Goal: Transaction & Acquisition: Purchase product/service

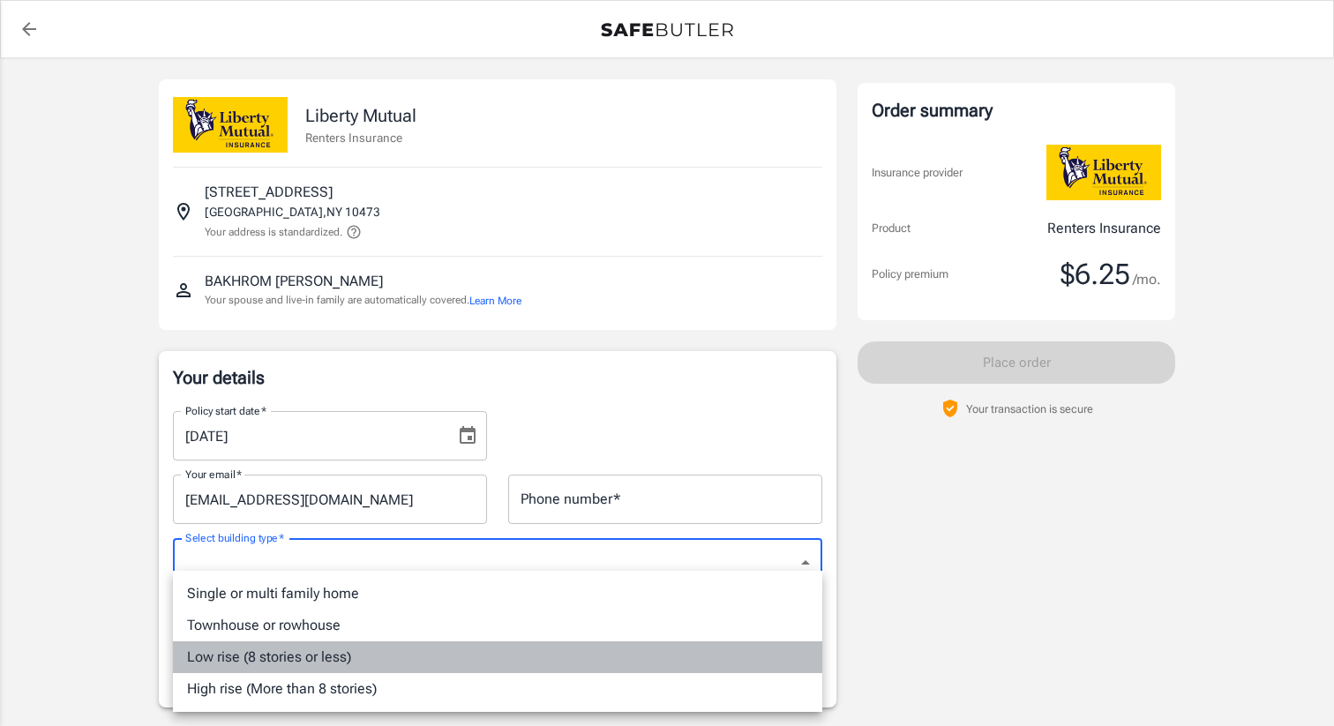
click at [309, 661] on li "Low rise (8 stories or less)" at bounding box center [497, 657] width 649 height 32
type input "lowrise"
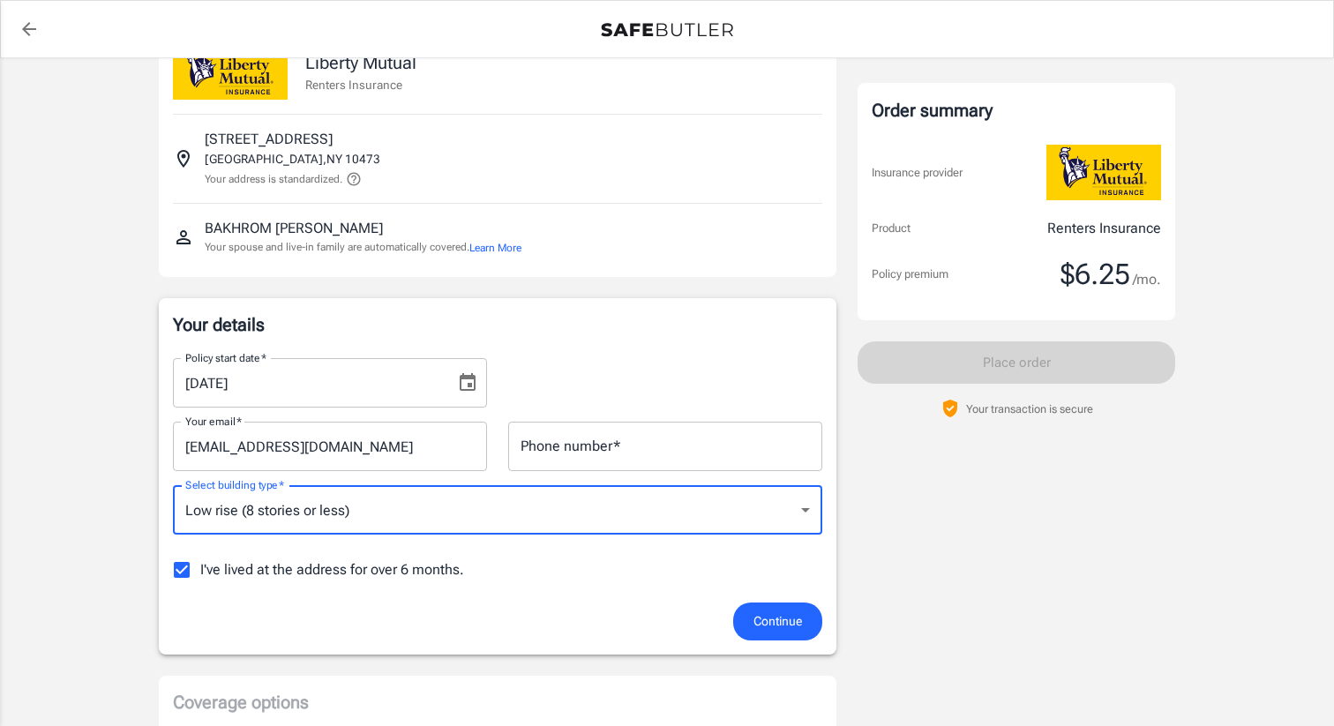
scroll to position [80, 0]
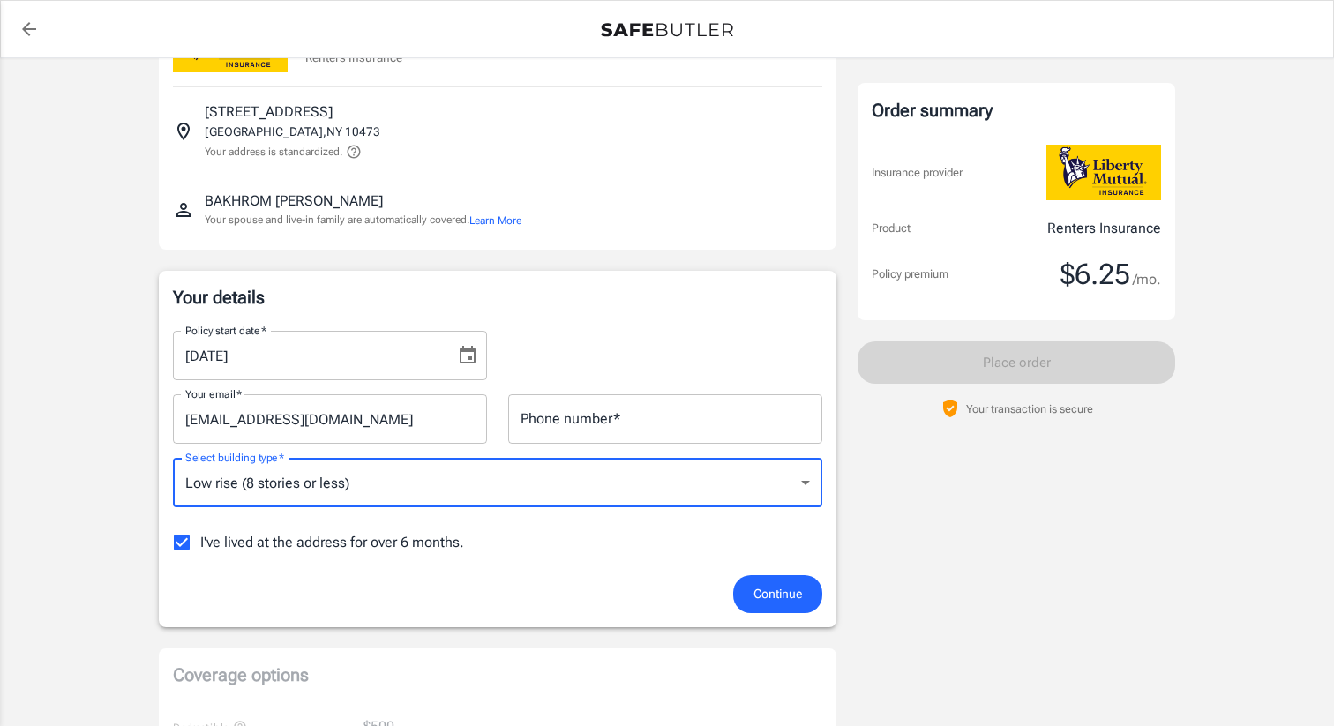
click at [190, 544] on input "I've lived at the address for over 6 months." at bounding box center [181, 542] width 37 height 37
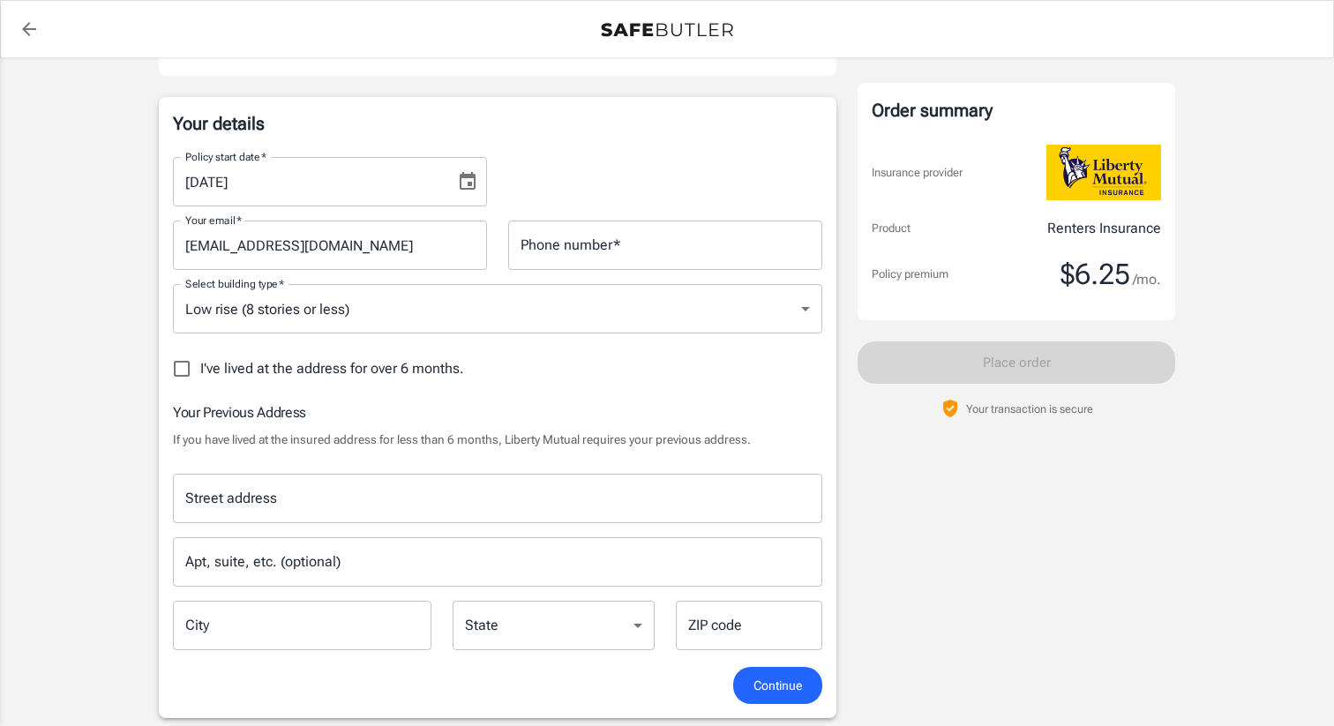
scroll to position [256, 0]
click at [177, 378] on input "I've lived at the address for over 6 months." at bounding box center [181, 367] width 37 height 37
checkbox input "true"
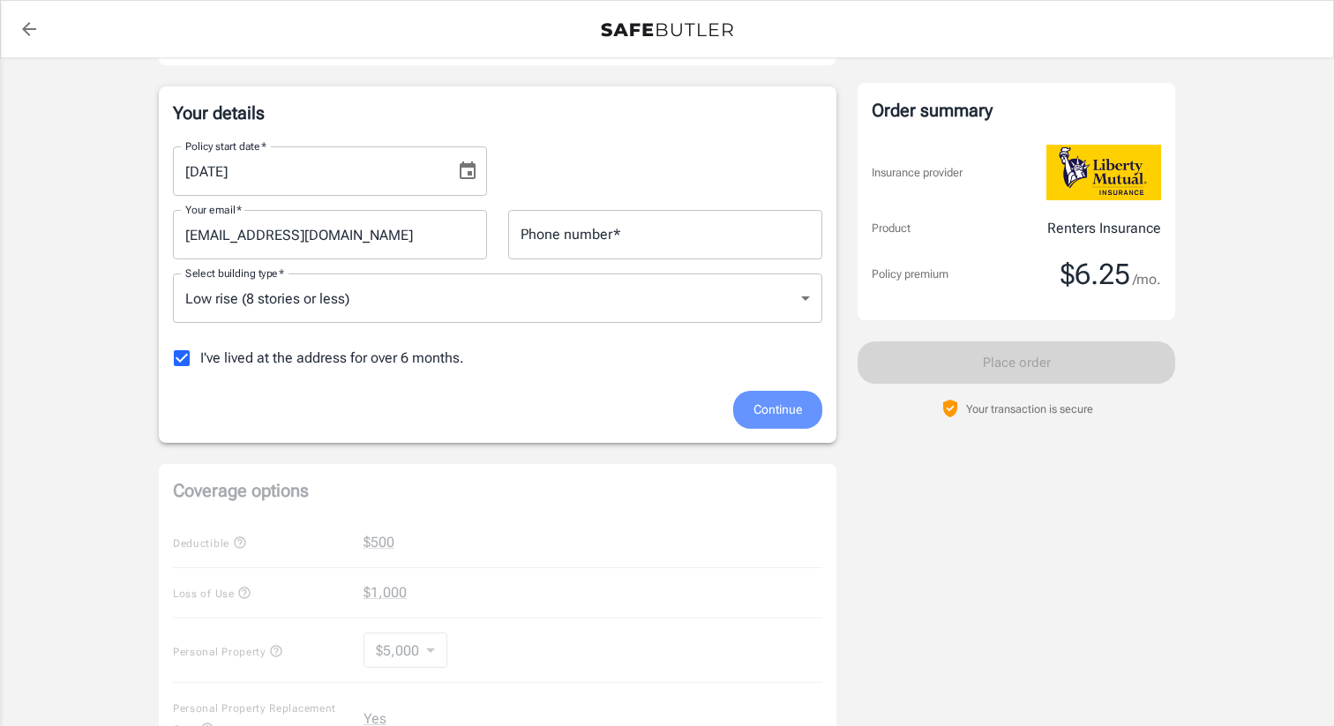
click at [783, 391] on button "Continue" at bounding box center [777, 410] width 89 height 38
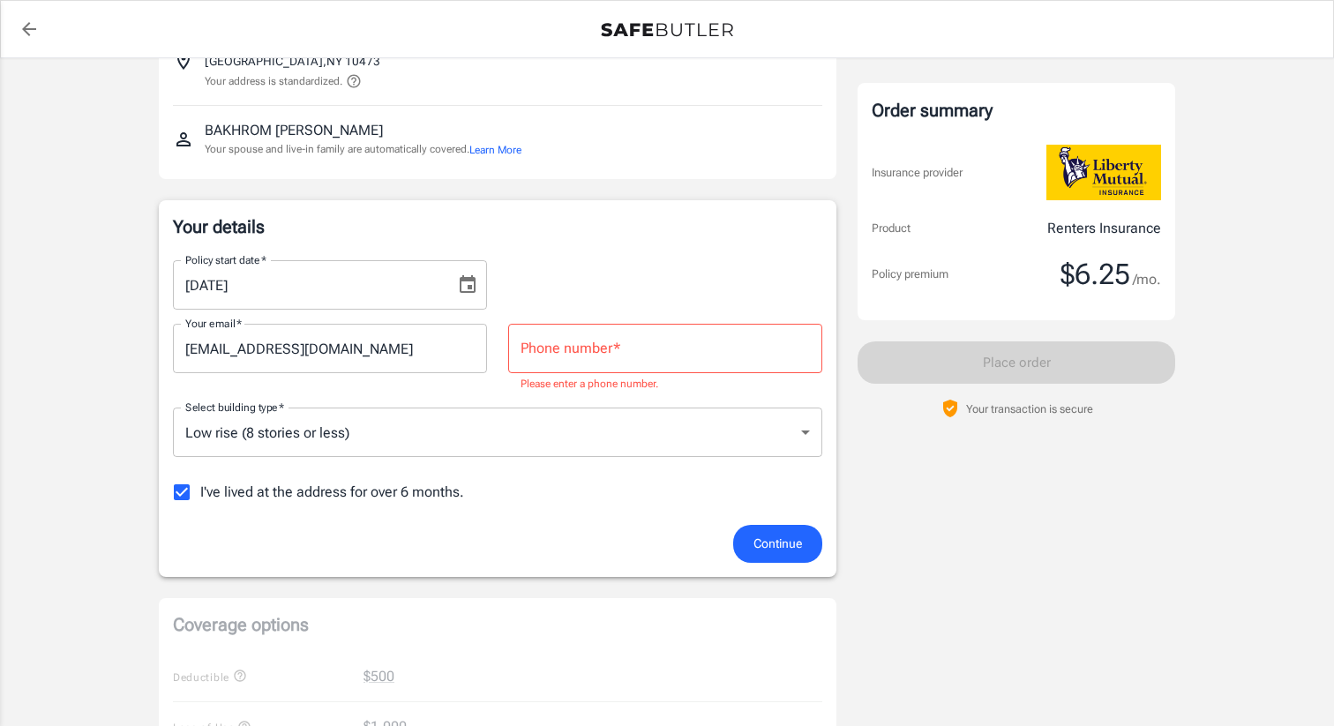
scroll to position [136, 0]
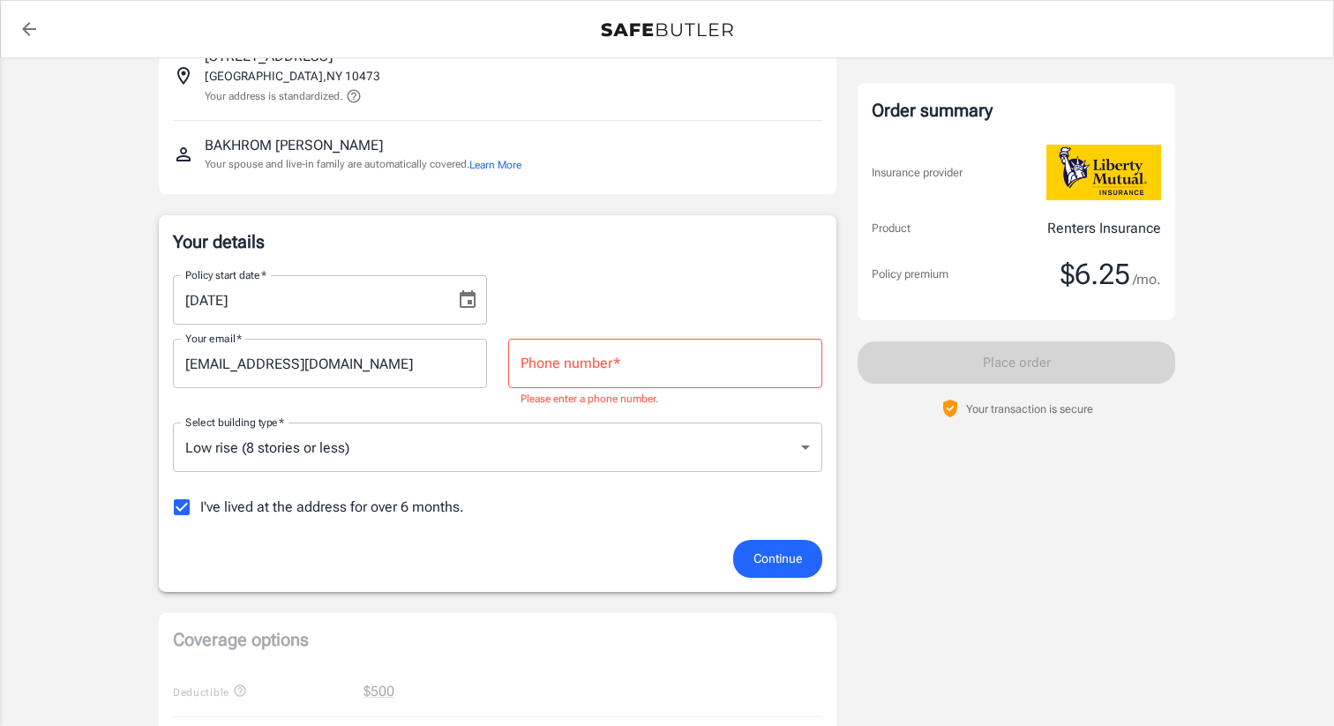
click at [678, 376] on input "Phone number   *" at bounding box center [665, 363] width 314 height 49
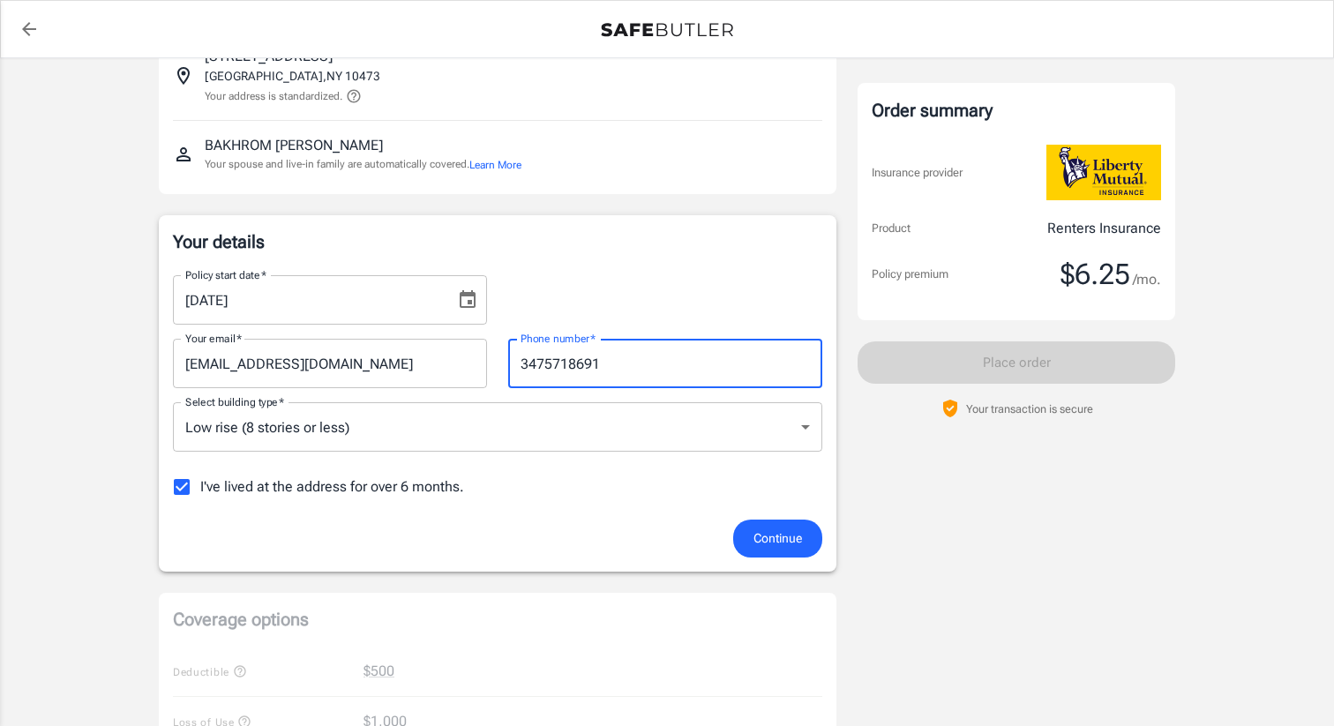
type input "3475718691"
click at [774, 533] on span "Continue" at bounding box center [778, 539] width 49 height 22
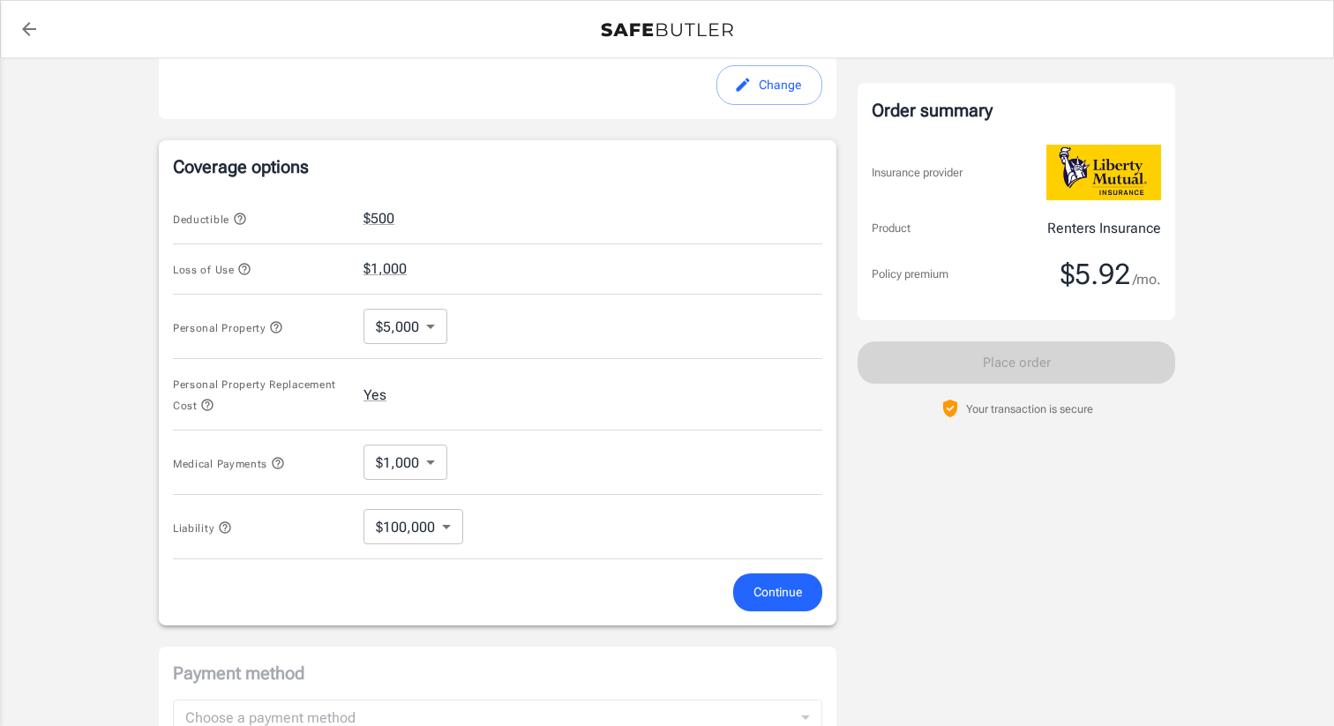
scroll to position [625, 0]
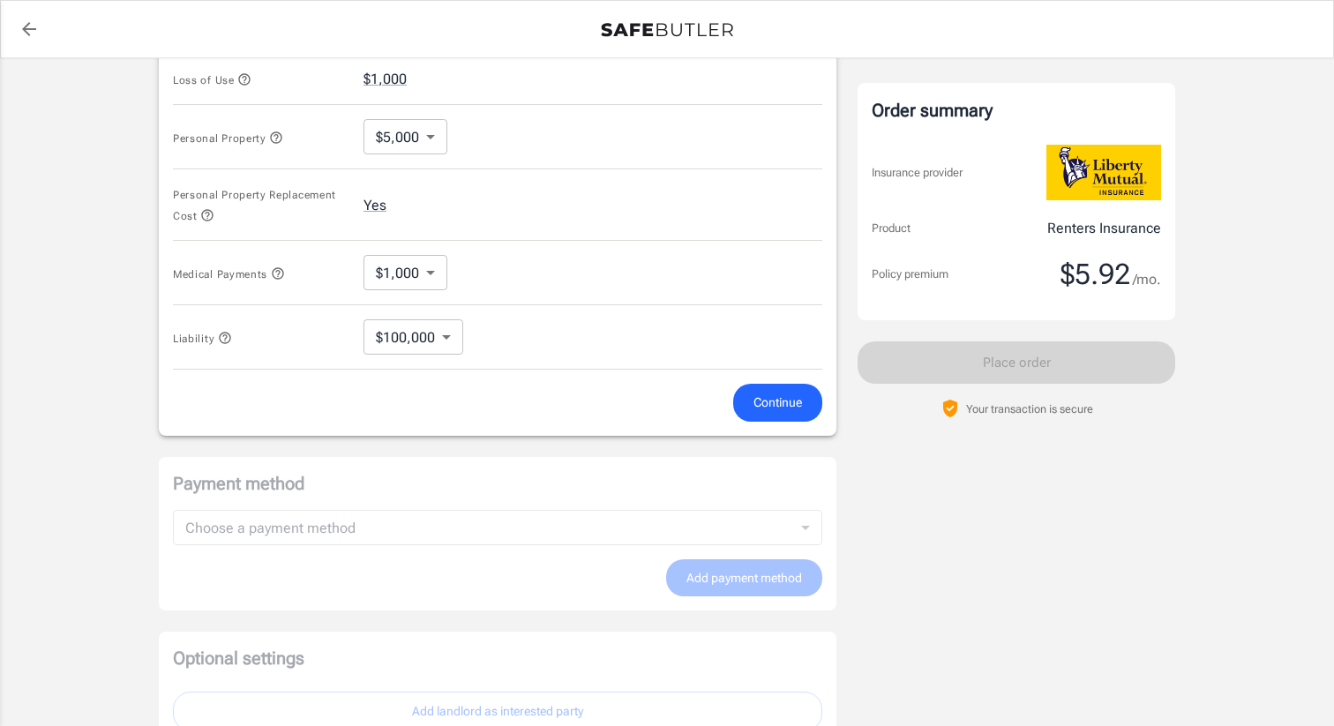
click at [795, 419] on button "Continue" at bounding box center [777, 403] width 89 height 38
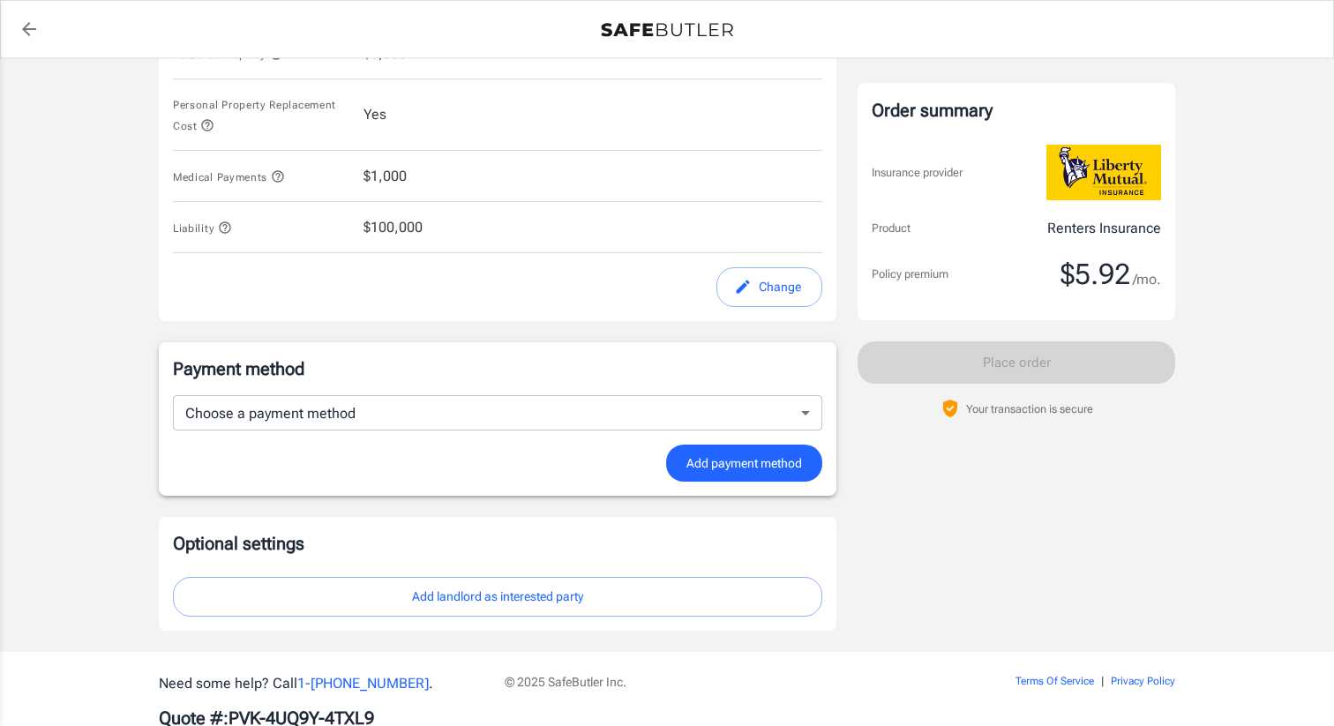
scroll to position [922, 0]
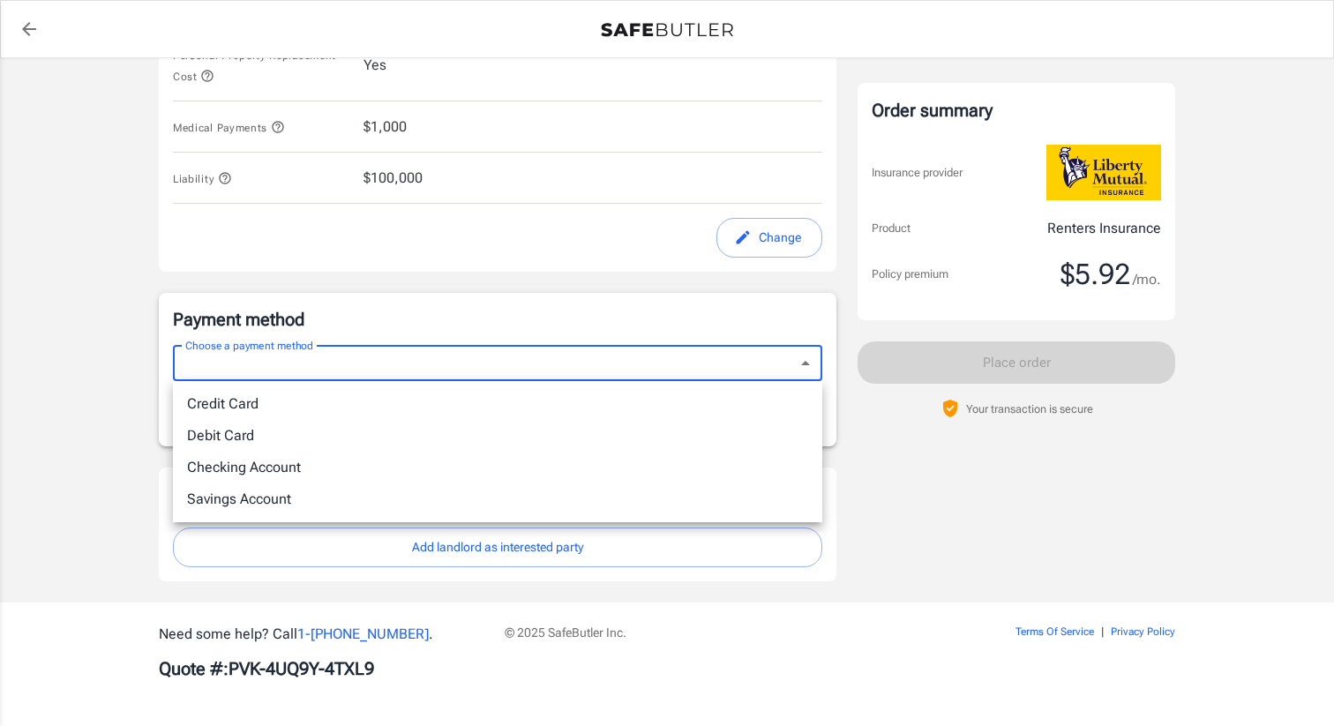
click at [147, 398] on div at bounding box center [667, 363] width 1334 height 726
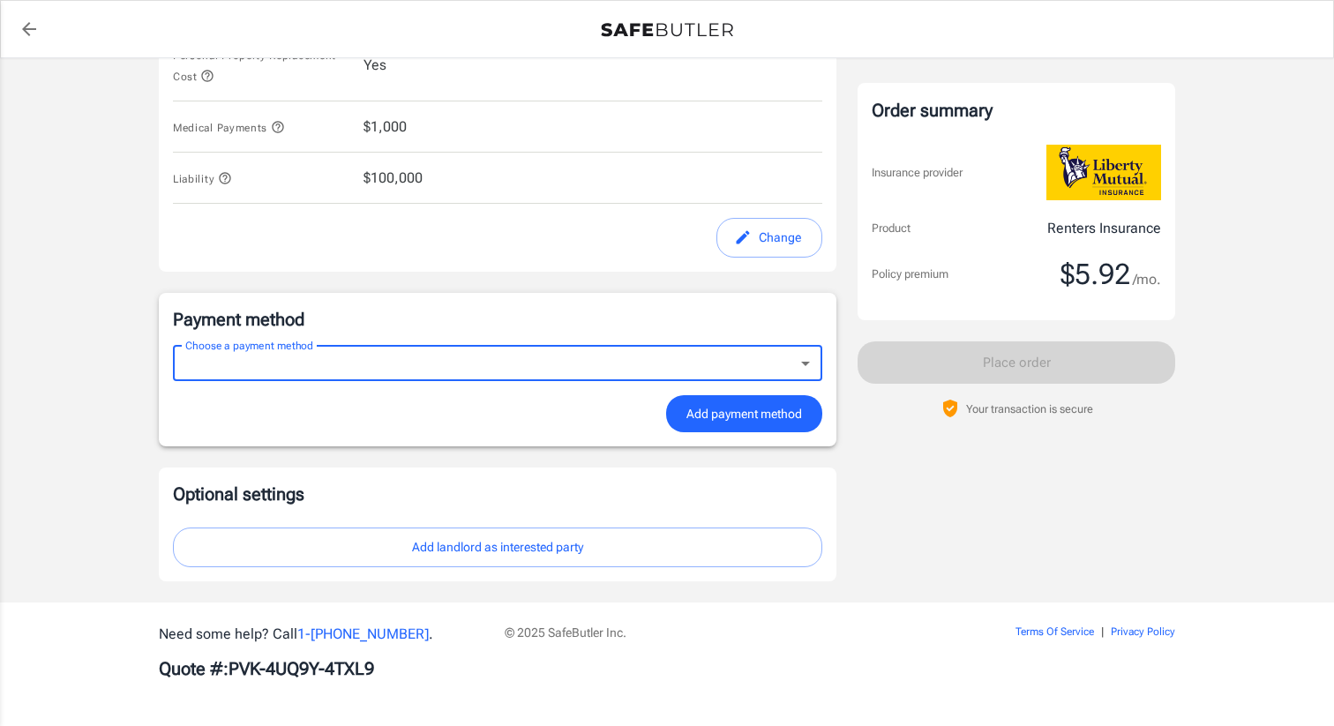
click at [401, 544] on button "Add landlord as interested party" at bounding box center [497, 548] width 649 height 40
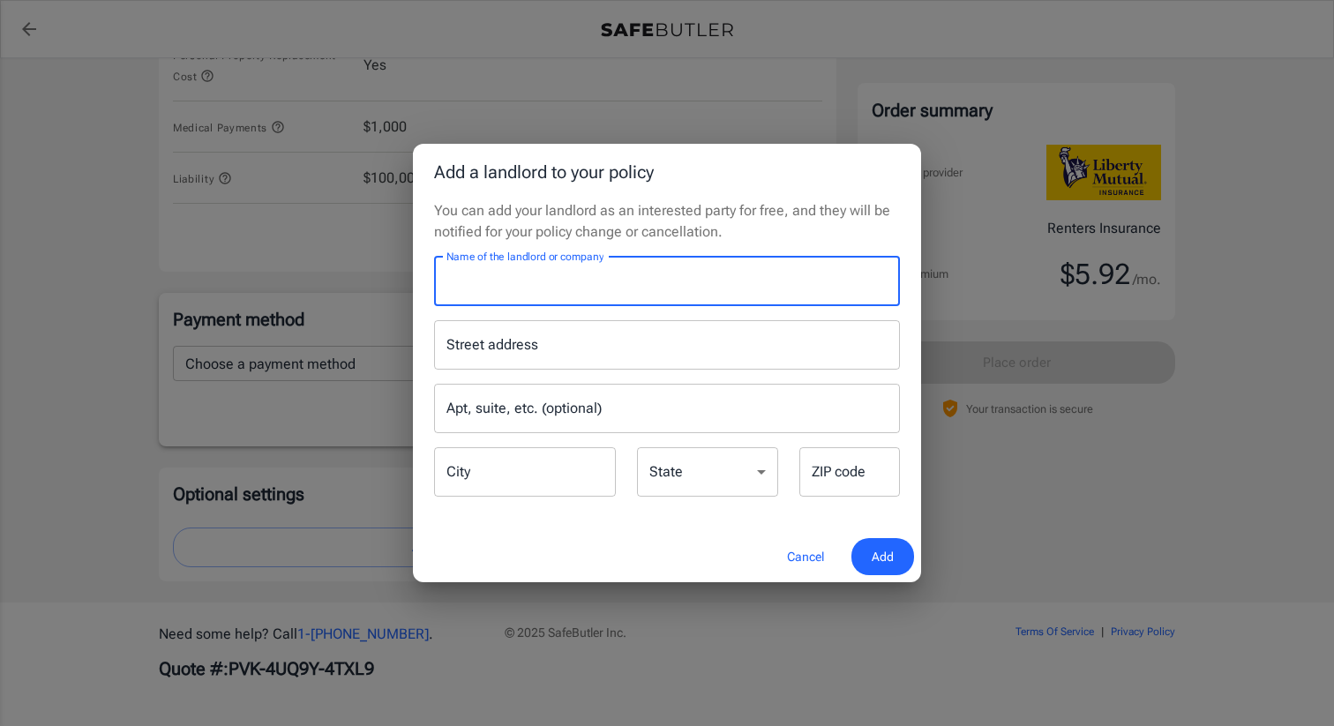
click at [551, 279] on input "Name of the landlord or company" at bounding box center [667, 281] width 466 height 49
click at [503, 222] on p "You can add your landlord as an interested party for free, and they will be not…" at bounding box center [667, 221] width 466 height 42
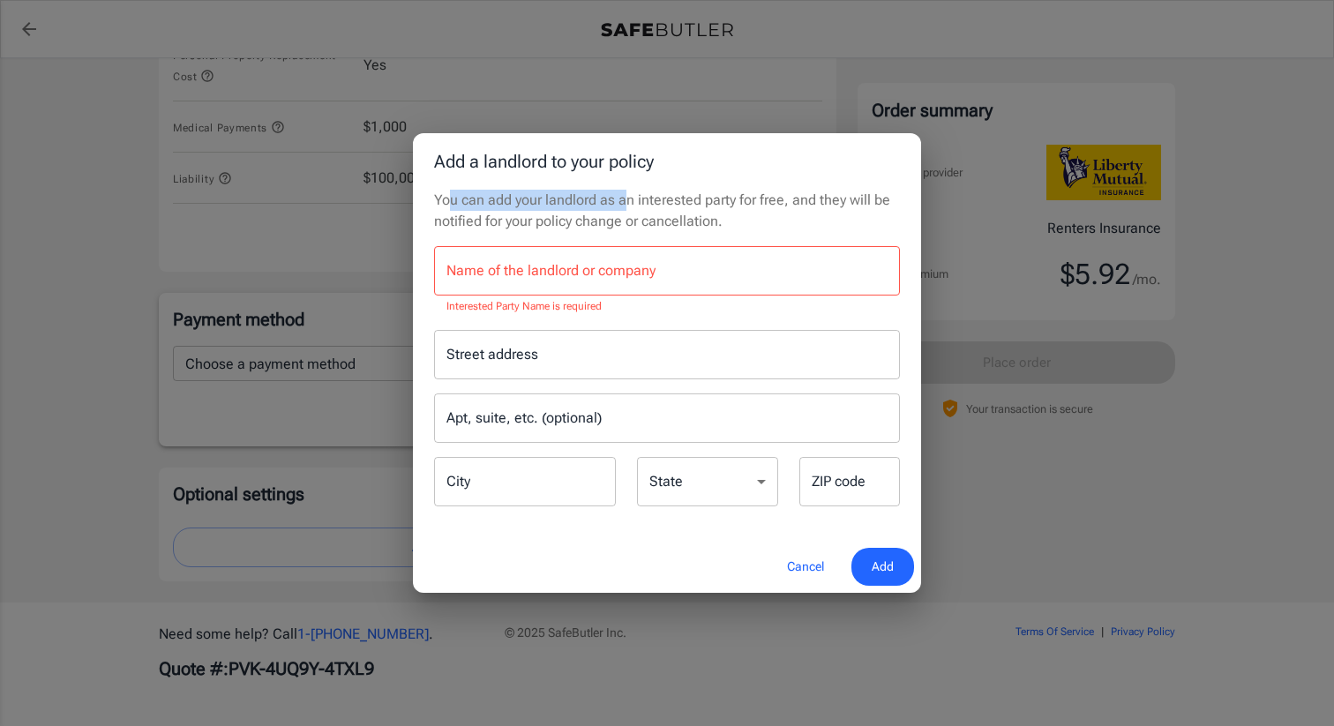
drag, startPoint x: 452, startPoint y: 204, endPoint x: 623, endPoint y: 204, distance: 171.2
click at [623, 204] on p "You can add your landlord as an interested party for free, and they will be not…" at bounding box center [667, 211] width 466 height 42
drag, startPoint x: 554, startPoint y: 204, endPoint x: 729, endPoint y: 204, distance: 174.7
click at [729, 204] on p "You can add your landlord as an interested party for free, and they will be not…" at bounding box center [667, 211] width 466 height 42
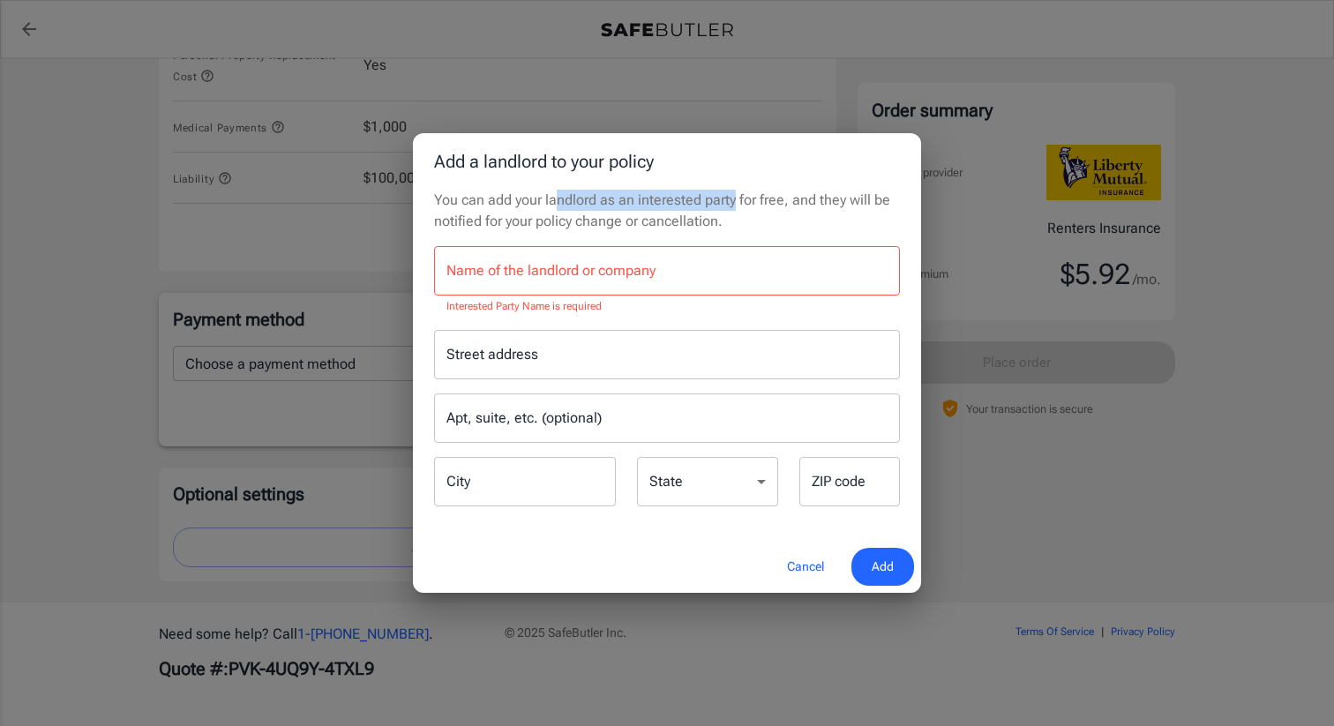
click at [729, 204] on p "You can add your landlord as an interested party for free, and they will be not…" at bounding box center [667, 211] width 466 height 42
drag, startPoint x: 619, startPoint y: 206, endPoint x: 739, endPoint y: 206, distance: 120.0
click at [739, 206] on p "You can add your landlord as an interested party for free, and they will be not…" at bounding box center [667, 211] width 466 height 42
drag, startPoint x: 459, startPoint y: 206, endPoint x: 597, endPoint y: 206, distance: 138.5
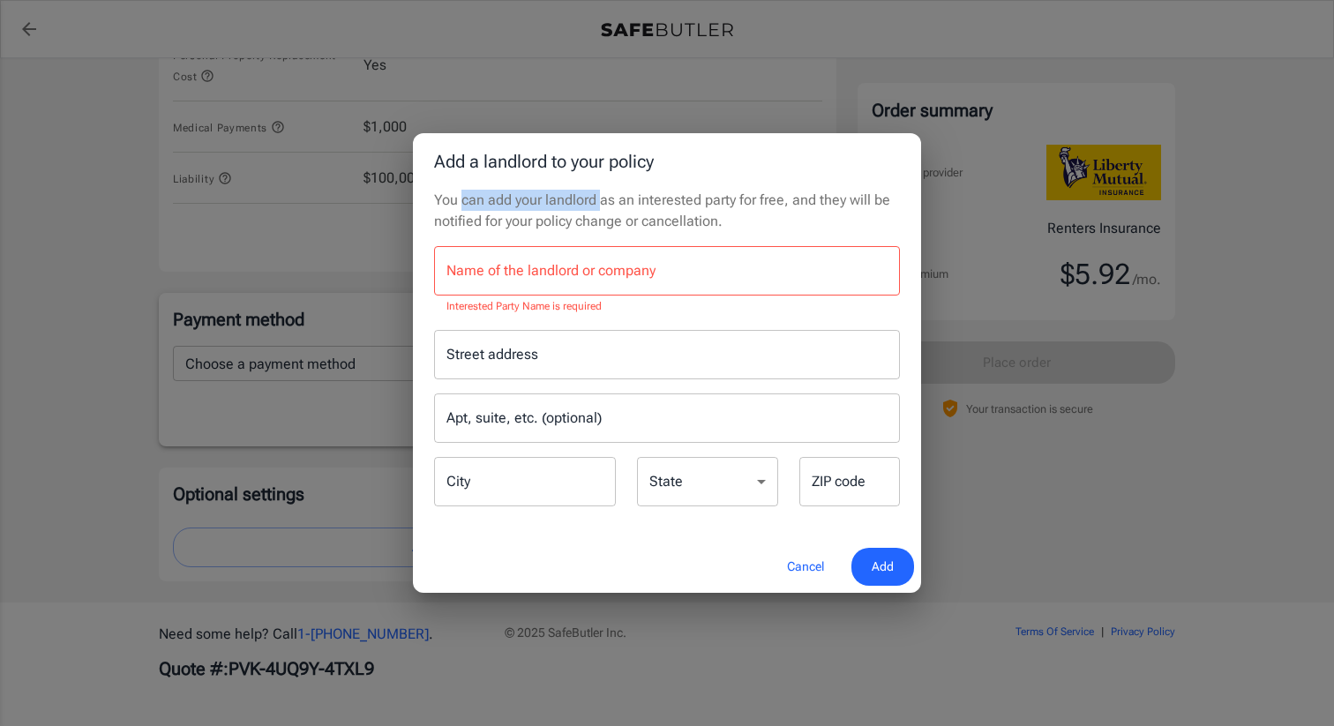
click at [597, 206] on p "You can add your landlord as an interested party for free, and they will be not…" at bounding box center [667, 211] width 466 height 42
drag, startPoint x: 478, startPoint y: 226, endPoint x: 650, endPoint y: 226, distance: 172.1
click at [650, 226] on p "You can add your landlord as an interested party for free, and they will be not…" at bounding box center [667, 211] width 466 height 42
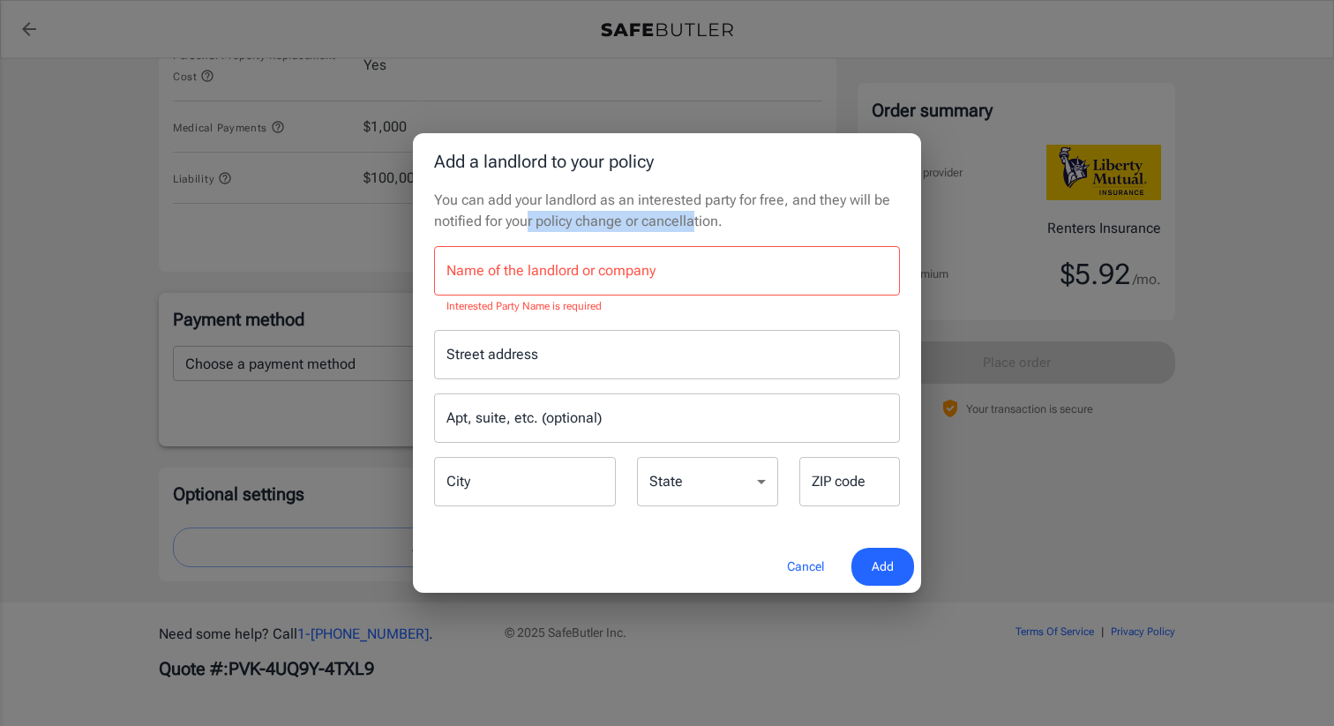
drag, startPoint x: 691, startPoint y: 227, endPoint x: 521, endPoint y: 210, distance: 170.2
click at [523, 212] on p "You can add your landlord as an interested party for free, and they will be not…" at bounding box center [667, 211] width 466 height 42
click at [521, 210] on p "You can add your landlord as an interested party for free, and they will be not…" at bounding box center [667, 211] width 466 height 42
click at [783, 555] on button "Cancel" at bounding box center [806, 567] width 78 height 38
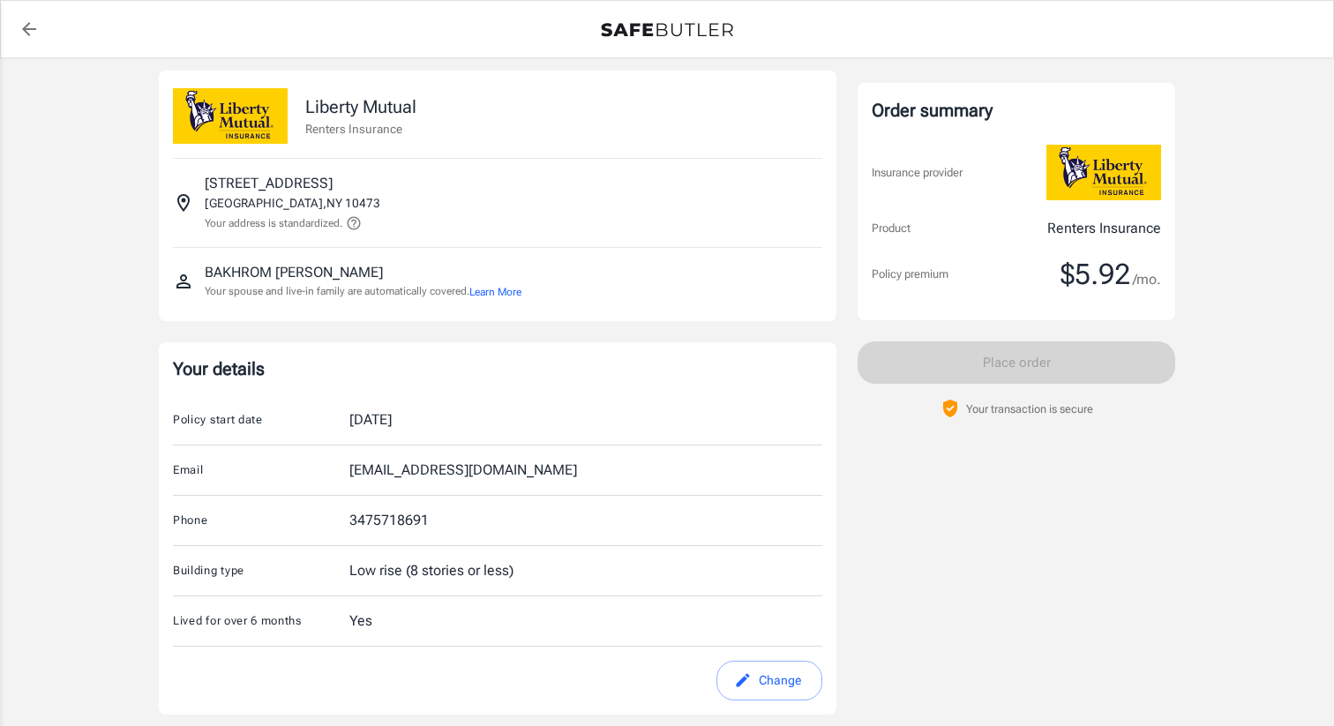
scroll to position [0, 0]
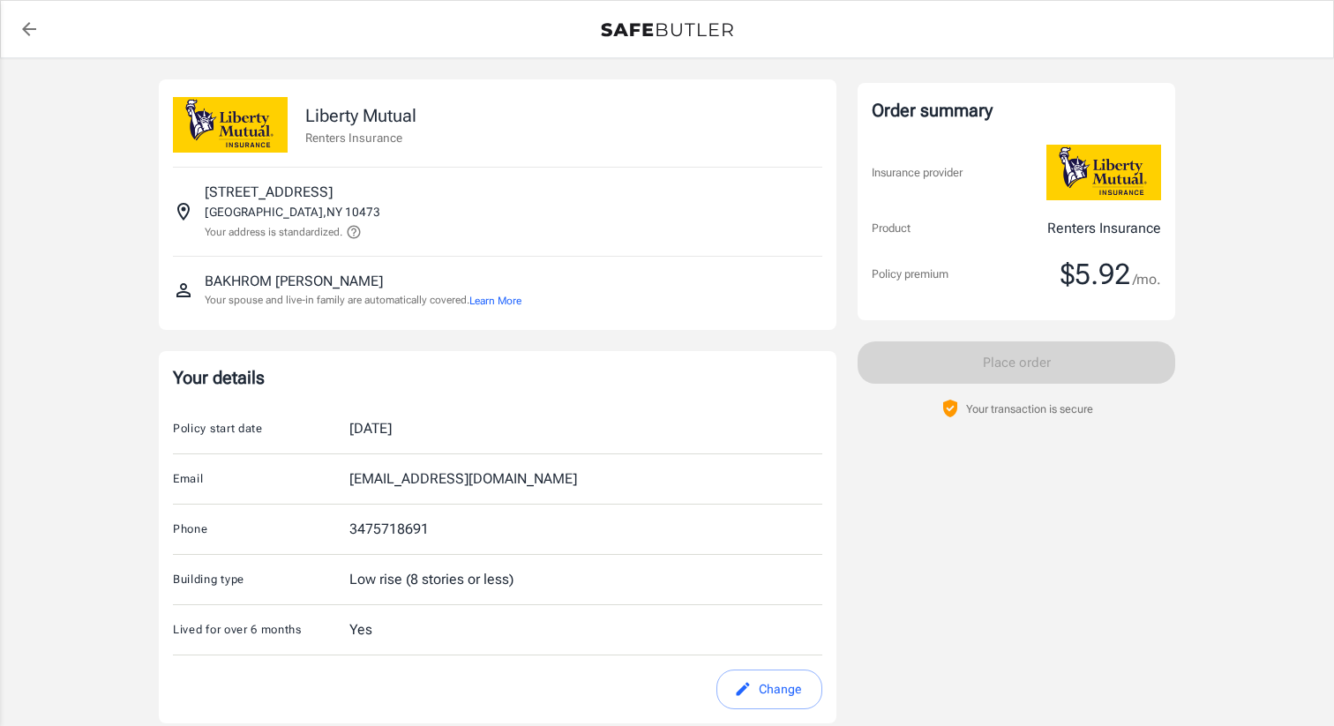
drag, startPoint x: 220, startPoint y: 301, endPoint x: 299, endPoint y: 300, distance: 79.4
click at [299, 301] on p "Your spouse and live-in family are automatically covered. Learn More" at bounding box center [363, 300] width 317 height 17
click at [299, 300] on p "Your spouse and live-in family are automatically covered. Learn More" at bounding box center [363, 300] width 317 height 17
drag, startPoint x: 262, startPoint y: 300, endPoint x: 364, endPoint y: 300, distance: 101.5
click at [364, 300] on p "Your spouse and live-in family are automatically covered. Learn More" at bounding box center [363, 300] width 317 height 17
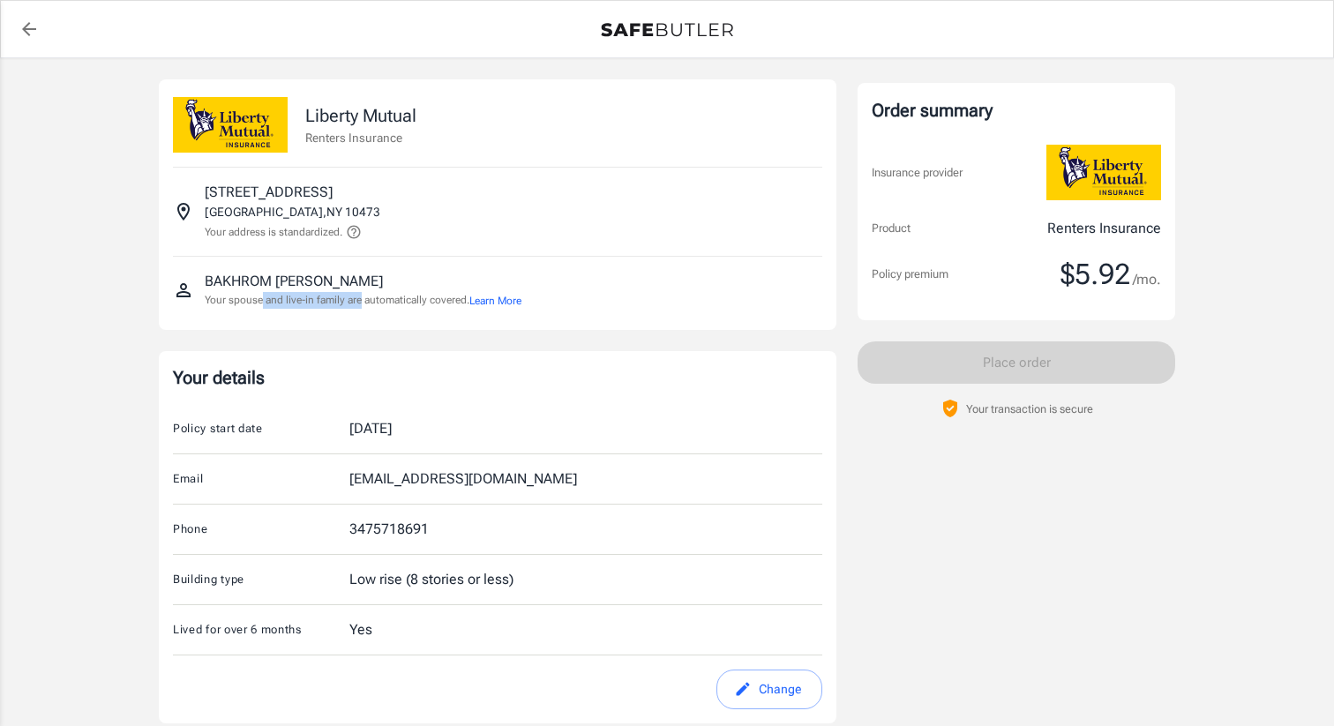
click at [364, 300] on p "Your spouse and live-in family are automatically covered. Learn More" at bounding box center [363, 300] width 317 height 17
drag, startPoint x: 427, startPoint y: 300, endPoint x: 310, endPoint y: 300, distance: 117.4
click at [310, 300] on p "Your spouse and live-in family are automatically covered. Learn More" at bounding box center [363, 300] width 317 height 17
click at [300, 300] on p "Your spouse and live-in family are automatically covered. Learn More" at bounding box center [363, 300] width 317 height 17
click at [498, 294] on button "Learn More" at bounding box center [495, 301] width 52 height 16
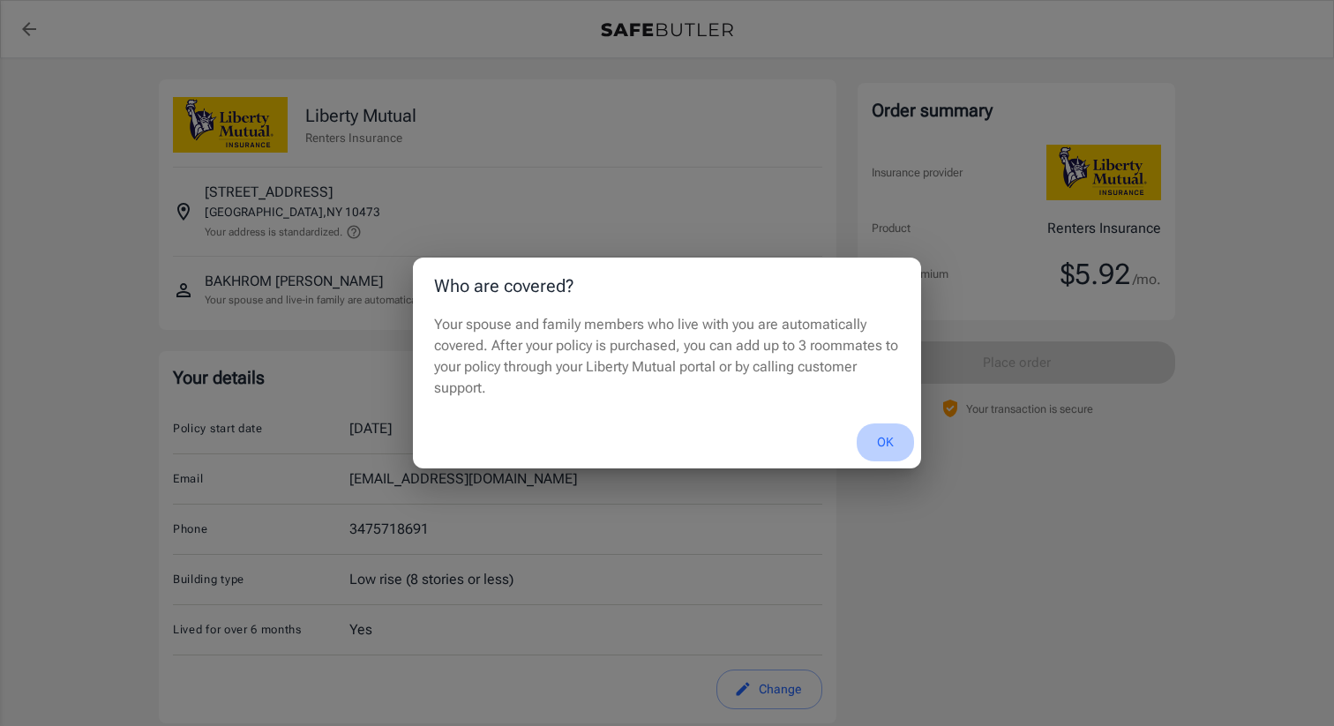
click at [889, 443] on button "OK" at bounding box center [885, 443] width 57 height 38
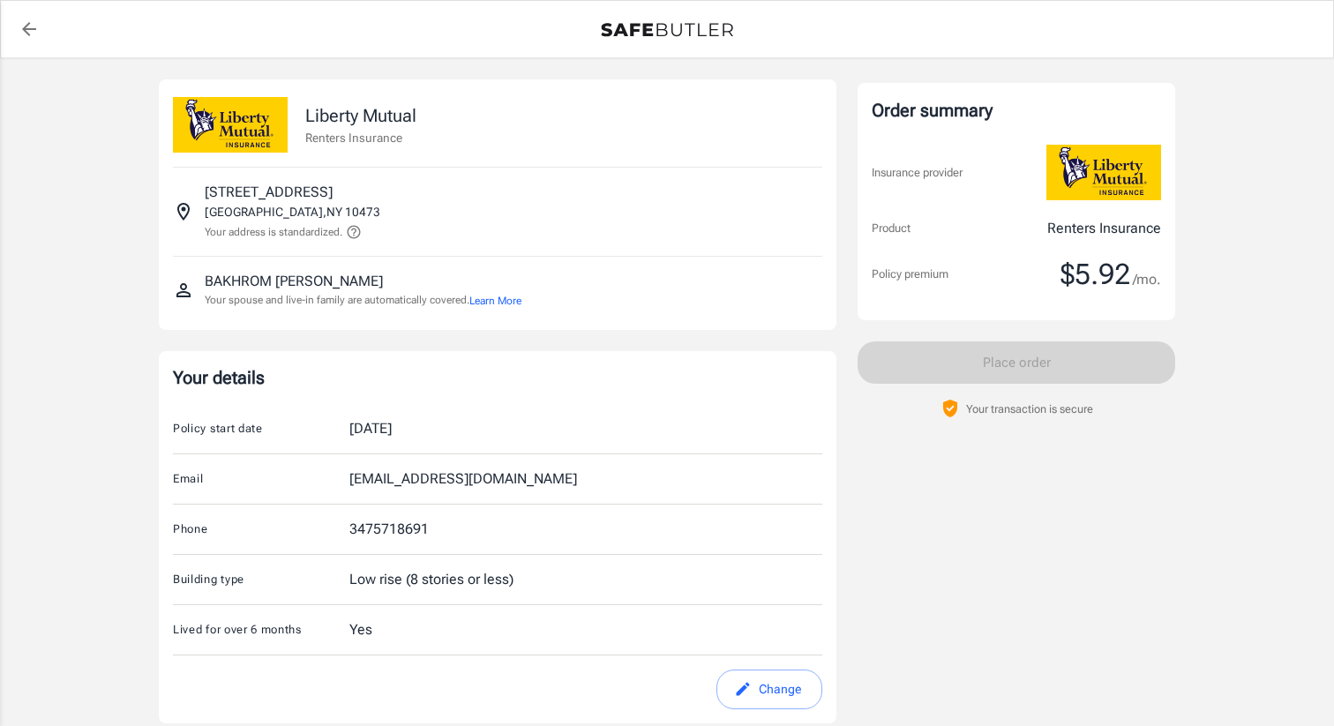
drag, startPoint x: 191, startPoint y: 290, endPoint x: 377, endPoint y: 289, distance: 185.3
click at [379, 290] on div "[PERSON_NAME] Your spouse and live-in family are automatically covered. Learn M…" at bounding box center [497, 290] width 649 height 38
click at [377, 289] on div "[PERSON_NAME] Your spouse and live-in family are automatically covered. Learn M…" at bounding box center [363, 290] width 317 height 38
drag, startPoint x: 254, startPoint y: 286, endPoint x: 398, endPoint y: 288, distance: 143.8
click at [398, 288] on div "[PERSON_NAME] Your spouse and live-in family are automatically covered. Learn M…" at bounding box center [363, 290] width 317 height 38
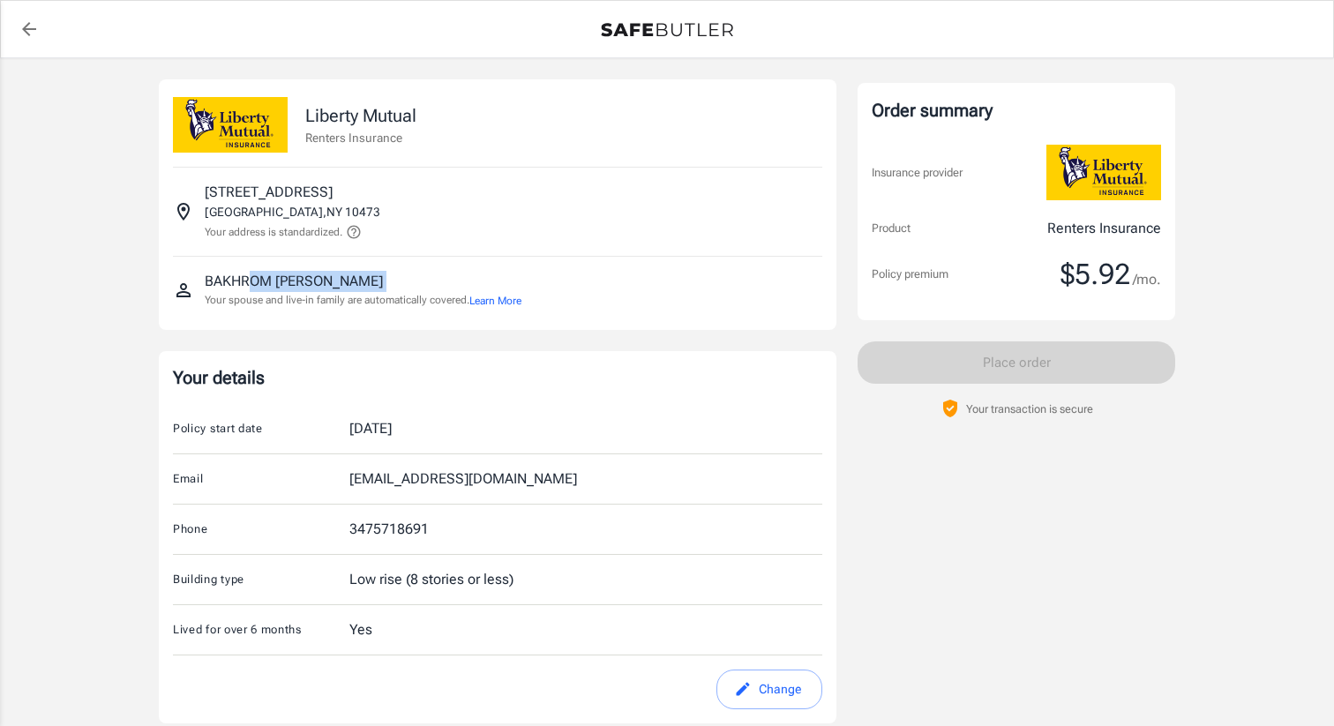
click at [398, 288] on div "[PERSON_NAME] Your spouse and live-in family are automatically covered. Learn M…" at bounding box center [363, 290] width 317 height 38
drag, startPoint x: 308, startPoint y: 208, endPoint x: 203, endPoint y: 189, distance: 106.8
click at [203, 189] on div "[STREET_ADDRESS] Your address is standardized." at bounding box center [497, 212] width 649 height 60
copy div "[STREET_ADDRESS]"
drag, startPoint x: 364, startPoint y: 288, endPoint x: 192, endPoint y: 271, distance: 172.0
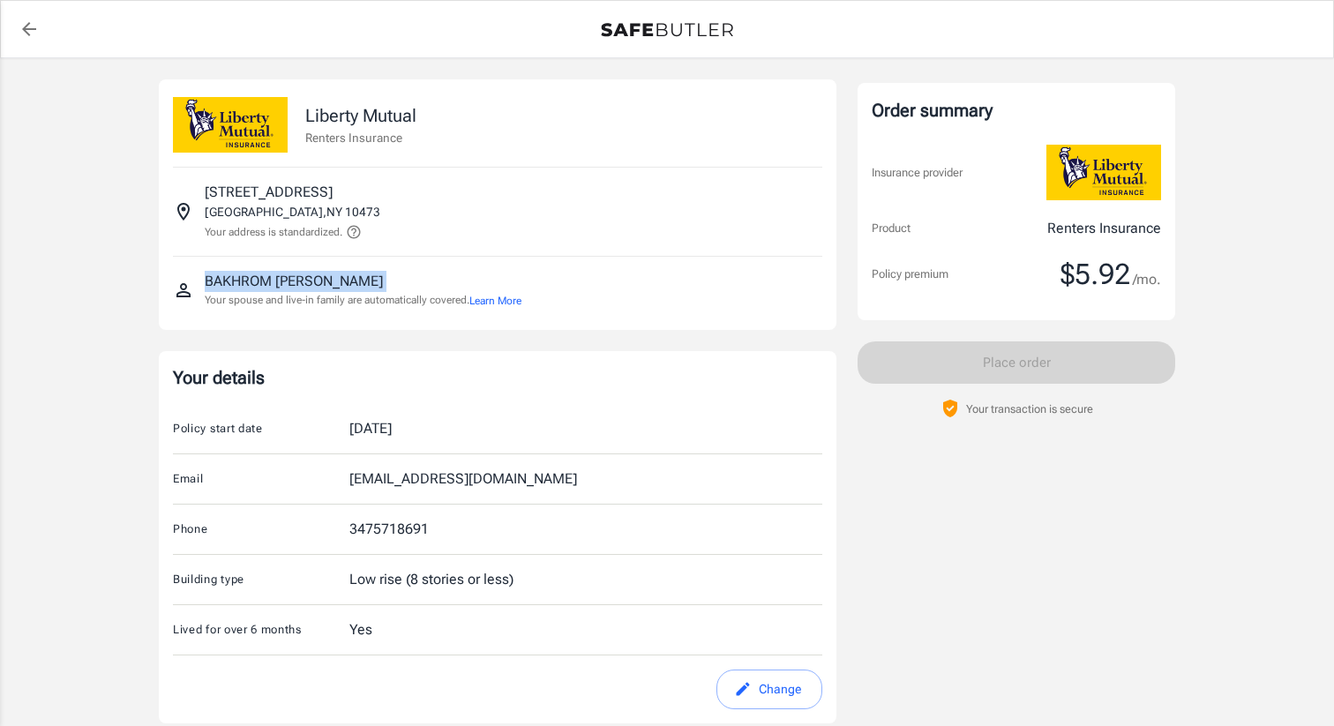
click at [192, 271] on div "[PERSON_NAME] Your spouse and live-in family are automatically covered. Learn M…" at bounding box center [497, 290] width 649 height 38
copy p "[PERSON_NAME]"
drag, startPoint x: 308, startPoint y: 216, endPoint x: 205, endPoint y: 195, distance: 105.4
click at [205, 195] on div "[STREET_ADDRESS] Your address is standardized." at bounding box center [293, 212] width 176 height 60
copy div "[STREET_ADDRESS]"
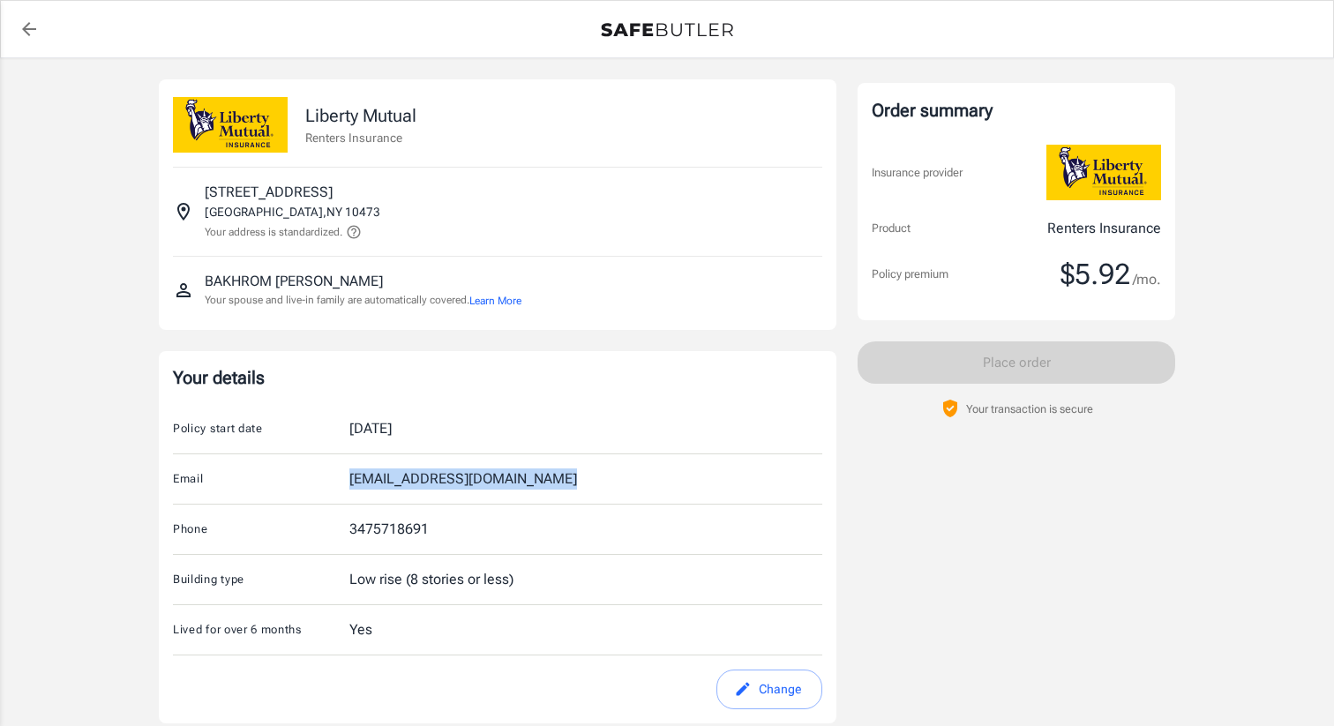
drag, startPoint x: 566, startPoint y: 484, endPoint x: 336, endPoint y: 476, distance: 229.5
click at [336, 476] on div "Email [EMAIL_ADDRESS][DOMAIN_NAME]" at bounding box center [497, 479] width 649 height 50
copy div "[EMAIL_ADDRESS][DOMAIN_NAME]"
drag, startPoint x: 360, startPoint y: 279, endPoint x: 202, endPoint y: 276, distance: 158.0
click at [202, 276] on div "[PERSON_NAME] Your spouse and live-in family are automatically covered. Learn M…" at bounding box center [497, 290] width 649 height 38
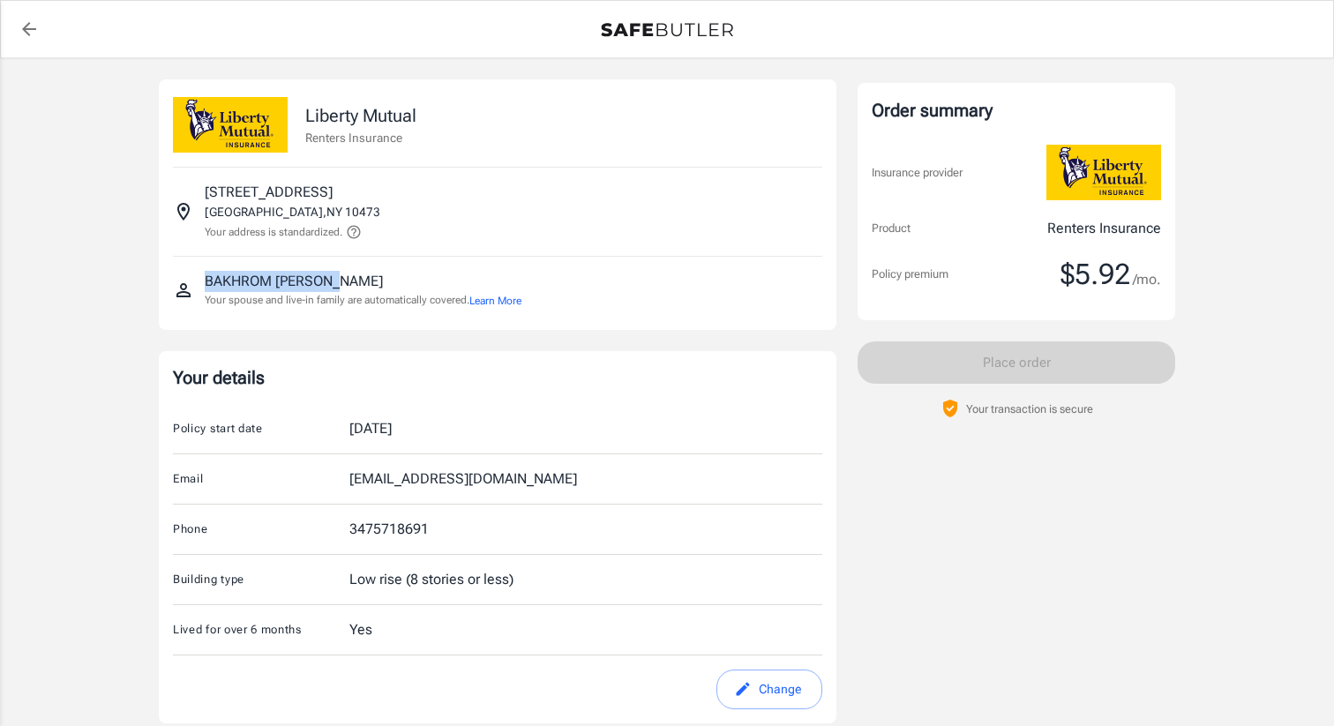
copy p "[PERSON_NAME]"
